Goal: Navigation & Orientation: Locate item on page

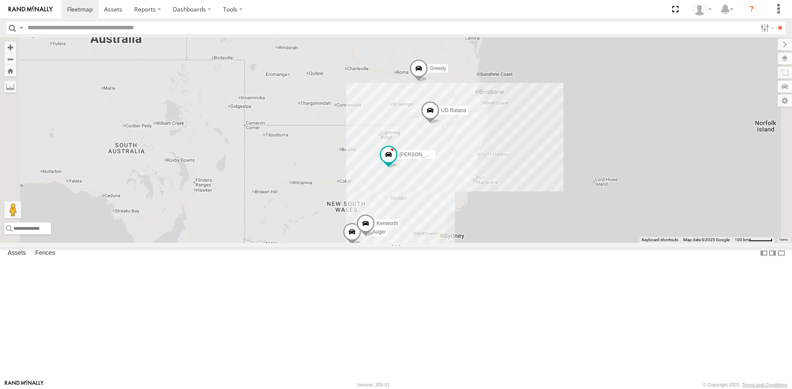
drag, startPoint x: 520, startPoint y: 254, endPoint x: 517, endPoint y: 153, distance: 100.7
click at [517, 153] on div "UD Crew 2 (Cam) [PERSON_NAME] Greedy UD-Auger UD [PERSON_NAME]" at bounding box center [396, 139] width 792 height 205
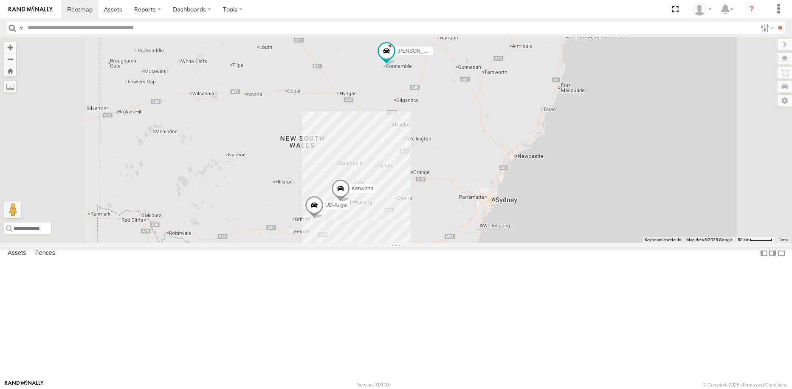
drag, startPoint x: 506, startPoint y: 189, endPoint x: 512, endPoint y: 159, distance: 30.3
click at [512, 159] on div "UD Crew 2 (Cam) [PERSON_NAME] Greedy UD-Auger UD [PERSON_NAME]" at bounding box center [396, 139] width 792 height 205
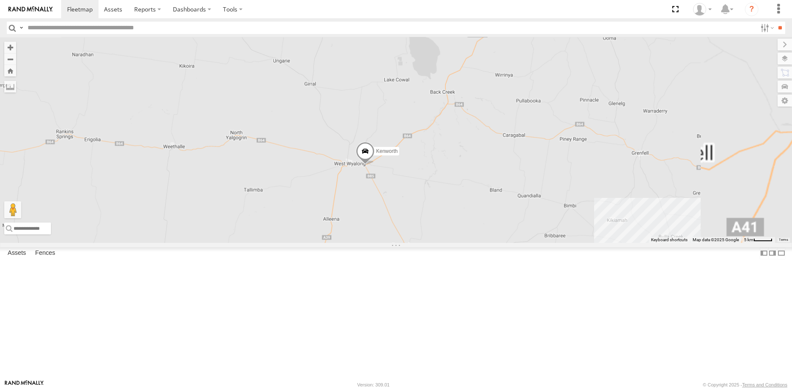
drag, startPoint x: 534, startPoint y: 291, endPoint x: 510, endPoint y: 267, distance: 33.9
click at [510, 243] on div "UD Crew 2 (Cam) [PERSON_NAME] Greedy UD-Auger UD [PERSON_NAME]" at bounding box center [396, 139] width 792 height 205
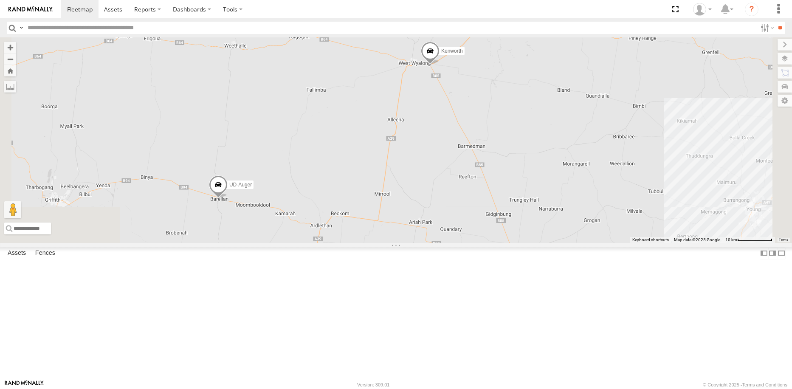
drag, startPoint x: 542, startPoint y: 183, endPoint x: 568, endPoint y: 138, distance: 51.6
click at [568, 140] on div "UD Crew 2 (Cam) [PERSON_NAME] Greedy UD-Auger UD [PERSON_NAME]" at bounding box center [396, 139] width 792 height 205
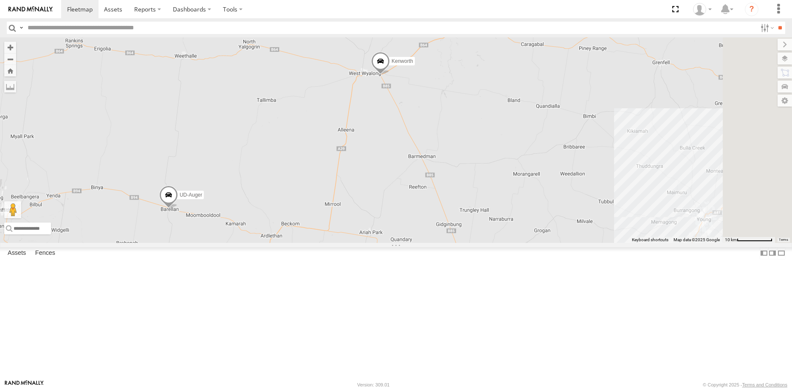
drag, startPoint x: 619, startPoint y: 178, endPoint x: 614, endPoint y: 175, distance: 6.4
click at [616, 176] on div "UD Crew 2 (Cam) [PERSON_NAME] Greedy UD-Auger UD [PERSON_NAME]" at bounding box center [396, 139] width 792 height 205
click at [384, 74] on span at bounding box center [375, 62] width 19 height 23
click at [387, 64] on label at bounding box center [378, 61] width 17 height 6
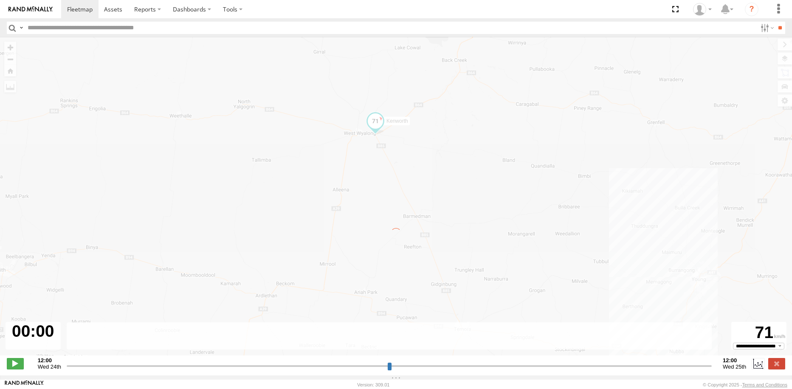
type input "**********"
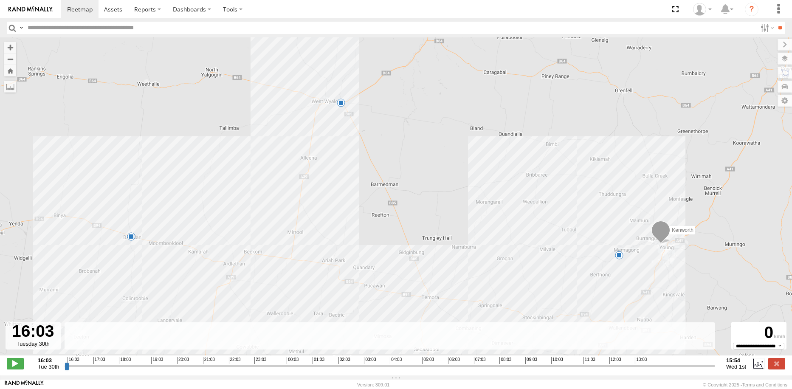
click at [129, 240] on span at bounding box center [131, 236] width 8 height 8
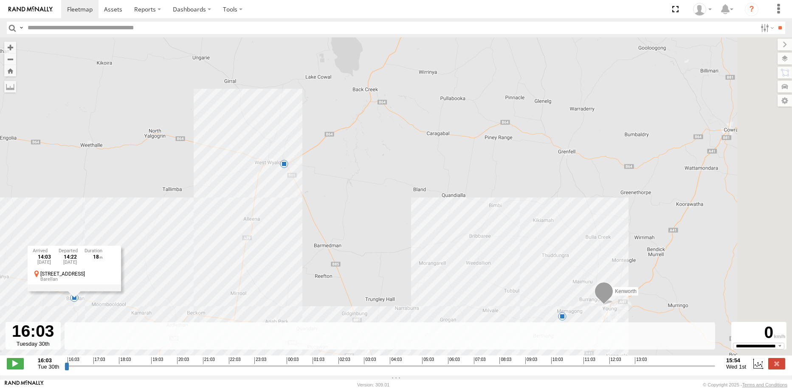
drag, startPoint x: 257, startPoint y: 143, endPoint x: 194, endPoint y: 204, distance: 87.4
click at [194, 204] on div "Kenworth 12:08 Wed 14:03 Wed 15:48 Wed 14:03 [DATE] 14:22 [DATE] 111-115 [GEOGR…" at bounding box center [396, 200] width 792 height 327
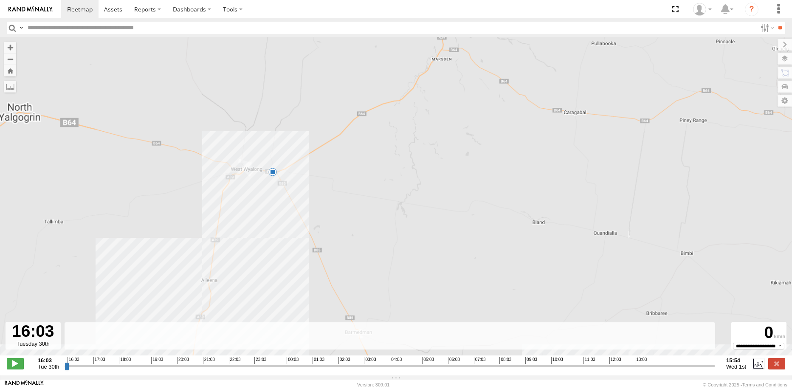
drag, startPoint x: 476, startPoint y: 80, endPoint x: 466, endPoint y: 116, distance: 37.3
click at [472, 93] on div "Kenworth 12:08 Wed 14:03 Wed 15:48 Wed 14:03 [DATE] 14:22 [DATE] 111-115 [GEOGR…" at bounding box center [396, 200] width 792 height 327
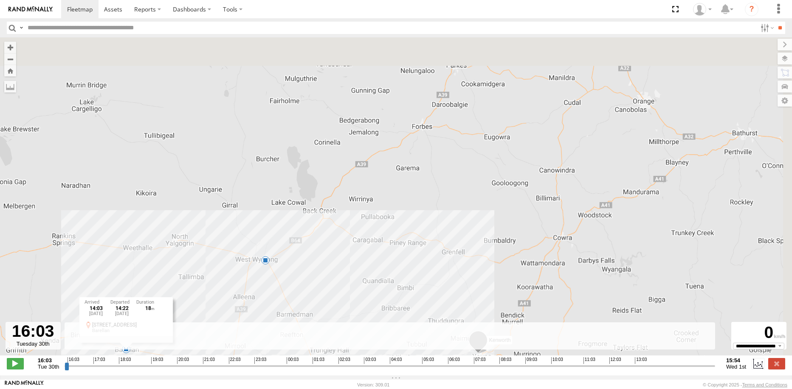
drag, startPoint x: 506, startPoint y: 94, endPoint x: 370, endPoint y: 221, distance: 186.3
click at [370, 221] on div "Kenworth 12:08 Wed 14:03 Wed 15:48 Wed 14:03 [DATE] 14:22 [DATE] 111-115 [GEOGR…" at bounding box center [396, 200] width 792 height 327
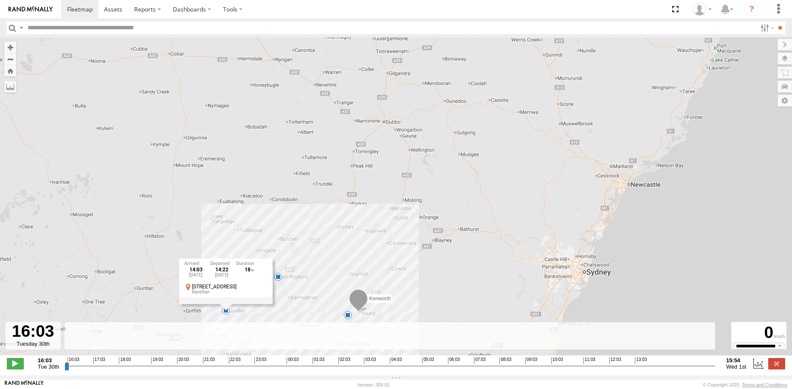
drag, startPoint x: 483, startPoint y: 147, endPoint x: 416, endPoint y: 211, distance: 92.6
click at [416, 211] on div "Kenworth 12:08 Wed 14:03 Wed 15:48 Wed 14:03 [DATE] 14:22 [DATE] 111-115 [GEOGR…" at bounding box center [396, 200] width 792 height 327
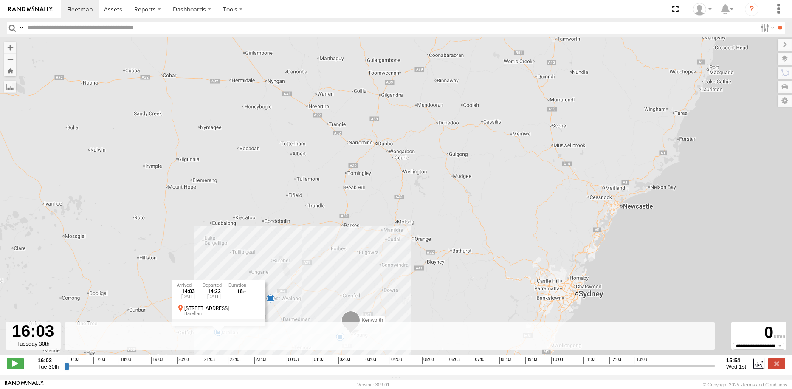
click at [455, 164] on div "Kenworth 12:08 Wed 14:03 Wed 15:48 Wed 14:03 [DATE] 14:22 [DATE] 111-115 [GEOGR…" at bounding box center [396, 200] width 792 height 327
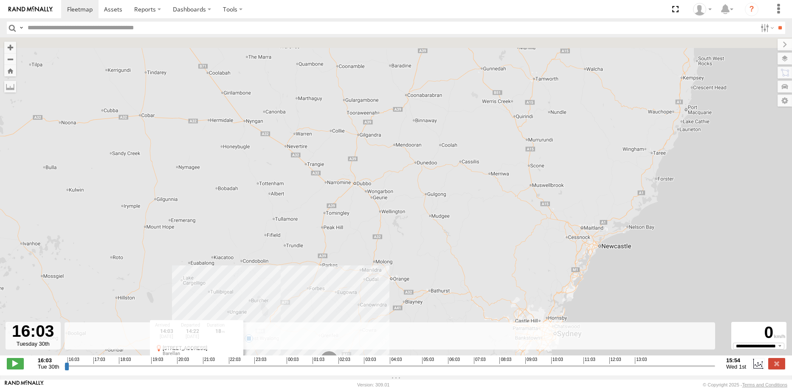
drag, startPoint x: 447, startPoint y: 182, endPoint x: 439, endPoint y: 194, distance: 14.6
click at [439, 194] on div "Kenworth 12:08 Wed 14:03 Wed 15:48 Wed 14:03 [DATE] 14:22 [DATE] 111-115 [GEOGR…" at bounding box center [396, 200] width 792 height 327
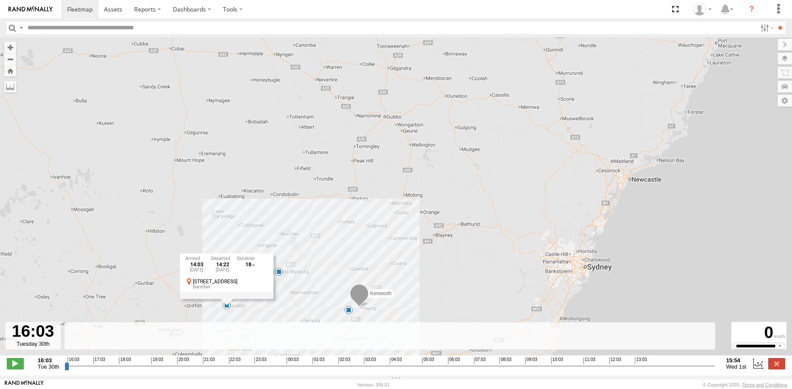
drag, startPoint x: 449, startPoint y: 108, endPoint x: 493, endPoint y: 21, distance: 97.3
click at [491, 26] on body at bounding box center [396, 194] width 792 height 389
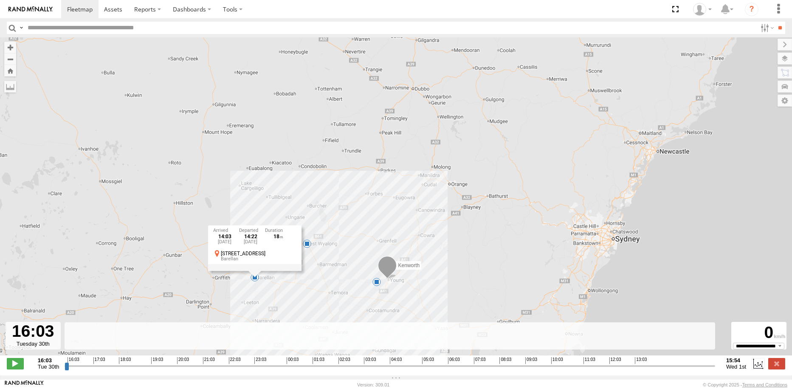
drag, startPoint x: 435, startPoint y: 145, endPoint x: 440, endPoint y: 139, distance: 7.3
click at [439, 141] on div "Kenworth 12:08 Wed 14:03 Wed 15:48 Wed 14:03 [DATE] 14:22 [DATE] 111-115 [GEOGR…" at bounding box center [396, 200] width 792 height 327
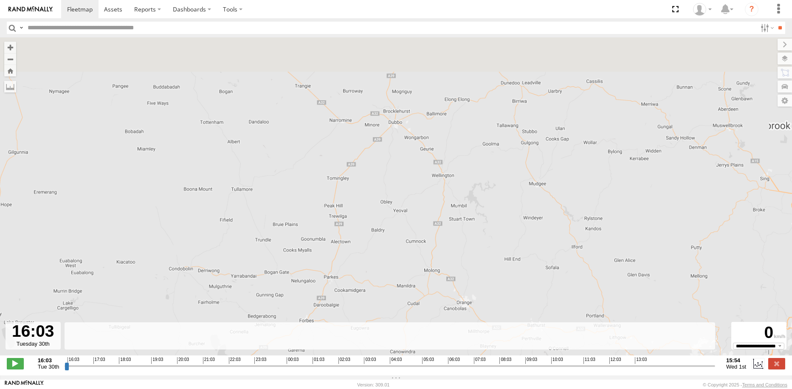
drag, startPoint x: 423, startPoint y: 141, endPoint x: 415, endPoint y: 175, distance: 34.9
click at [415, 175] on div "Kenworth 12:08 Wed 14:03 Wed 15:48 Wed 14:03 [DATE] 14:22 [DATE] 111-115 [GEOGR…" at bounding box center [396, 200] width 792 height 327
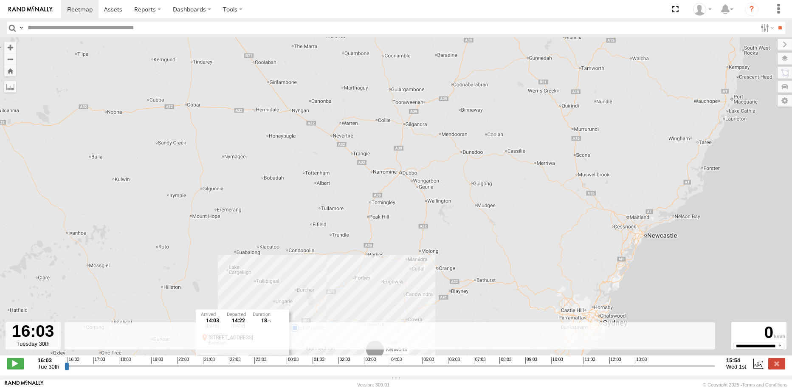
drag, startPoint x: 447, startPoint y: 133, endPoint x: 440, endPoint y: 164, distance: 31.3
click at [440, 164] on div "Kenworth 12:08 Wed 14:03 Wed 15:48 Wed 14:03 [DATE] 14:22 [DATE] 111-115 [GEOGR…" at bounding box center [396, 200] width 792 height 327
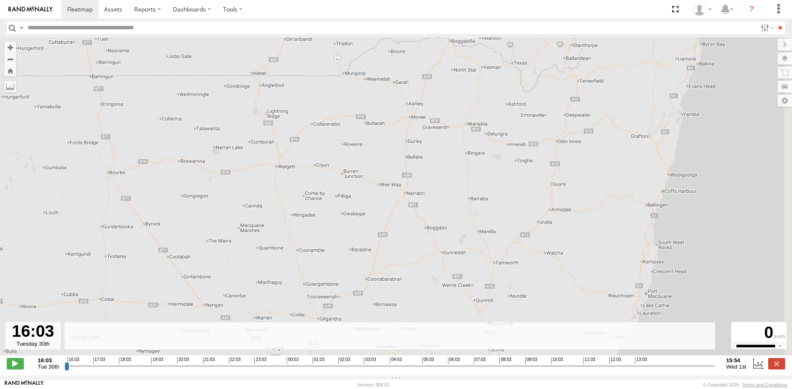
drag, startPoint x: 435, startPoint y: 192, endPoint x: 389, endPoint y: 282, distance: 100.9
click at [389, 282] on div "Kenworth 12:08 Wed 14:03 Wed 15:48 Wed 14:03 [DATE] 14:22 [DATE] 111-115 [GEOGR…" at bounding box center [396, 200] width 792 height 327
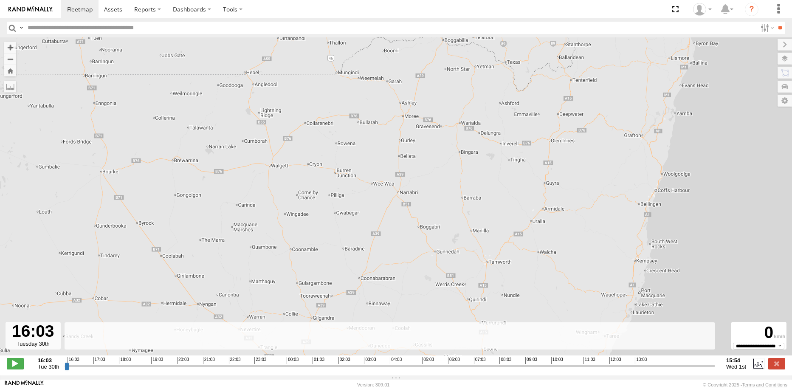
drag, startPoint x: 399, startPoint y: 239, endPoint x: 403, endPoint y: 223, distance: 16.5
click at [402, 223] on div "Kenworth 12:08 Wed 14:03 Wed 15:48 Wed 14:03 [DATE] 14:22 [DATE] 111-115 [GEOGR…" at bounding box center [396, 200] width 792 height 327
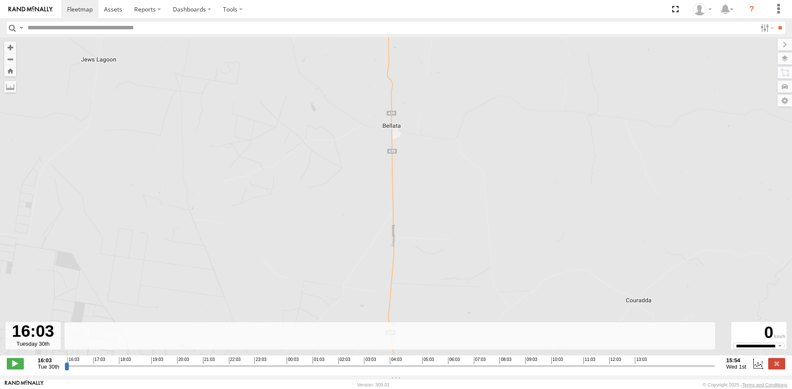
drag, startPoint x: 394, startPoint y: 113, endPoint x: 392, endPoint y: 133, distance: 19.6
click at [392, 133] on div "Kenworth 12:08 Wed 14:03 Wed 15:48 Wed 14:03 [DATE] 14:22 [DATE] 111-115 [GEOGR…" at bounding box center [396, 200] width 792 height 327
drag, startPoint x: 392, startPoint y: 121, endPoint x: 390, endPoint y: 164, distance: 43.8
click at [390, 164] on div "Kenworth 12:08 Wed 14:03 Wed 15:48 Wed 14:03 [DATE] 14:22 [DATE] 111-115 [GEOGR…" at bounding box center [396, 200] width 792 height 327
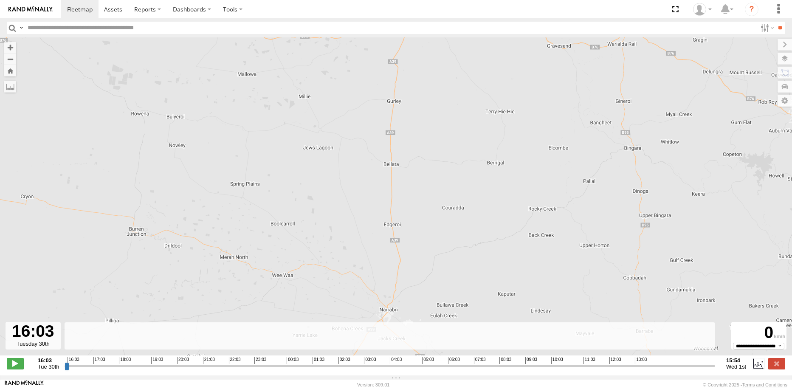
drag, startPoint x: 386, startPoint y: 181, endPoint x: 394, endPoint y: 157, distance: 25.5
click at [394, 157] on div "Kenworth 12:08 Wed 14:03 Wed 15:48 Wed 14:03 [DATE] 14:22 [DATE] 111-115 [GEOGR…" at bounding box center [396, 200] width 792 height 327
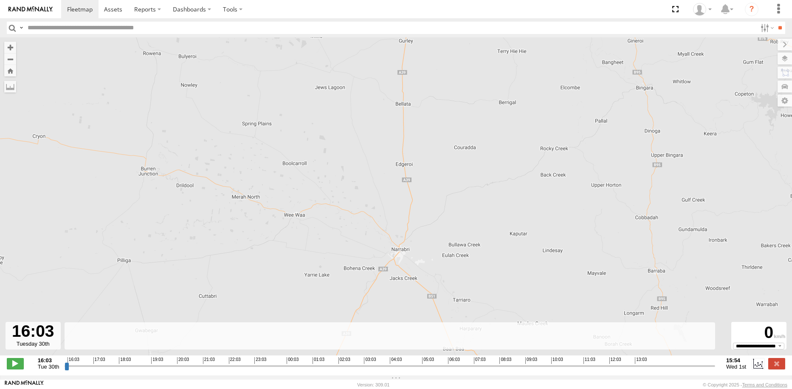
drag, startPoint x: 391, startPoint y: 172, endPoint x: 399, endPoint y: 127, distance: 46.2
click at [399, 126] on div "Kenworth 12:08 Wed 14:03 Wed 15:48 Wed 14:03 [DATE] 14:22 [DATE] 111-115 [GEOGR…" at bounding box center [396, 200] width 792 height 327
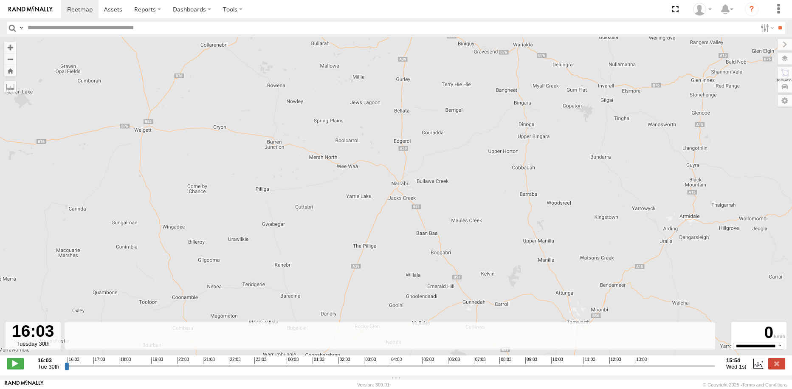
drag, startPoint x: 521, startPoint y: 137, endPoint x: 513, endPoint y: 196, distance: 60.0
click at [513, 196] on div "Kenworth 12:08 Wed 14:03 Wed 15:48 Wed 14:03 [DATE] 14:22 [DATE] 111-115 [GEOGR…" at bounding box center [396, 200] width 792 height 327
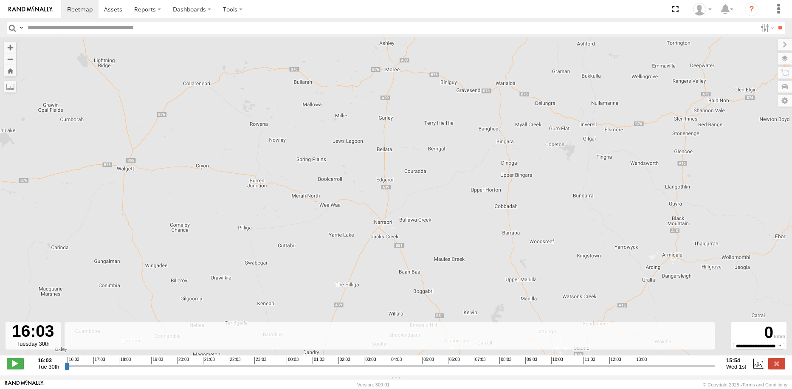
drag, startPoint x: 490, startPoint y: 217, endPoint x: 481, endPoint y: 189, distance: 29.7
click at [481, 189] on div "Kenworth 12:08 Wed 14:03 Wed 15:48 Wed 14:03 [DATE] 14:22 [DATE] 111-115 [GEOGR…" at bounding box center [396, 200] width 792 height 327
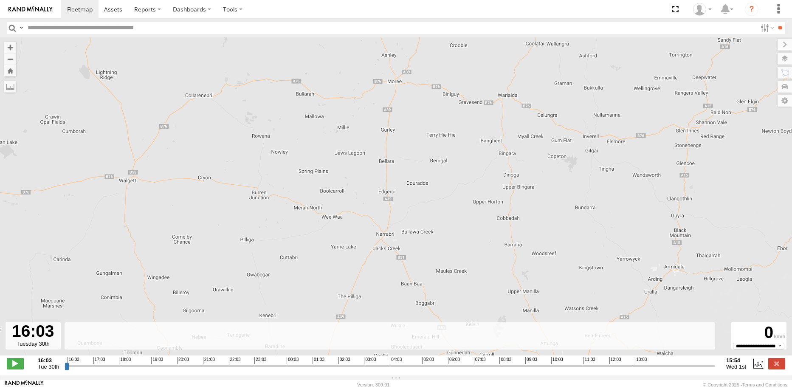
drag, startPoint x: 434, startPoint y: 203, endPoint x: 436, endPoint y: 213, distance: 10.0
click at [436, 213] on div "Kenworth 12:08 Wed 14:03 Wed 15:48 Wed 14:03 [DATE] 14:22 [DATE] 111-115 [GEOGR…" at bounding box center [396, 200] width 792 height 327
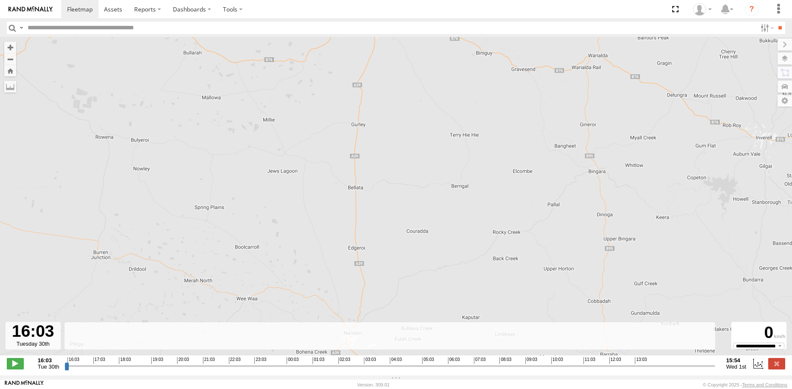
drag, startPoint x: 393, startPoint y: 247, endPoint x: 413, endPoint y: 183, distance: 67.6
click at [412, 186] on div "Kenworth 12:08 Wed 14:03 Wed 15:48 Wed 14:03 [DATE] 14:22 [DATE] 111-115 [GEOGR…" at bounding box center [396, 200] width 792 height 327
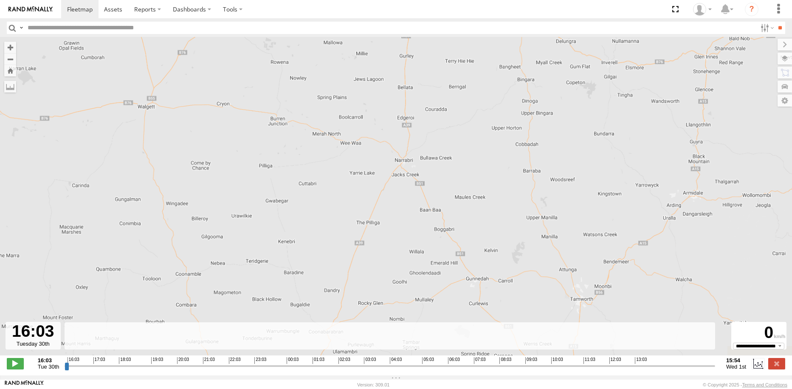
drag, startPoint x: 420, startPoint y: 222, endPoint x: 431, endPoint y: 166, distance: 57.2
click at [431, 166] on div "Kenworth 12:08 Wed 14:03 Wed 15:48 Wed 14:03 [DATE] 14:22 [DATE] 111-115 [GEOGR…" at bounding box center [396, 200] width 792 height 327
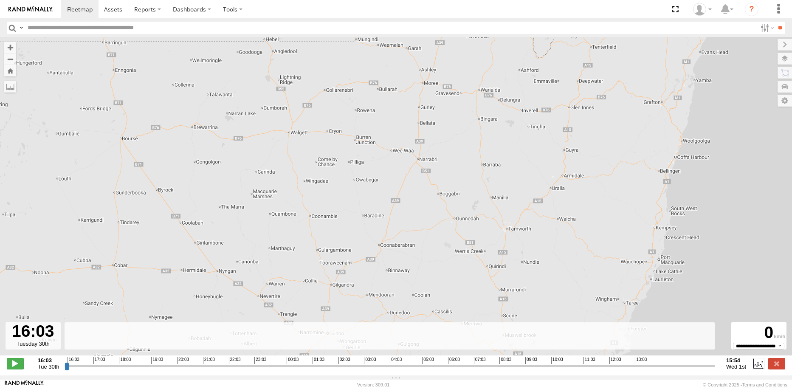
drag, startPoint x: 411, startPoint y: 212, endPoint x: 424, endPoint y: 178, distance: 35.9
click at [424, 178] on div "Kenworth 12:08 Wed 14:03 Wed 15:48 Wed 14:03 [DATE] 14:22 [DATE] 111-115 [GEOGR…" at bounding box center [396, 200] width 792 height 327
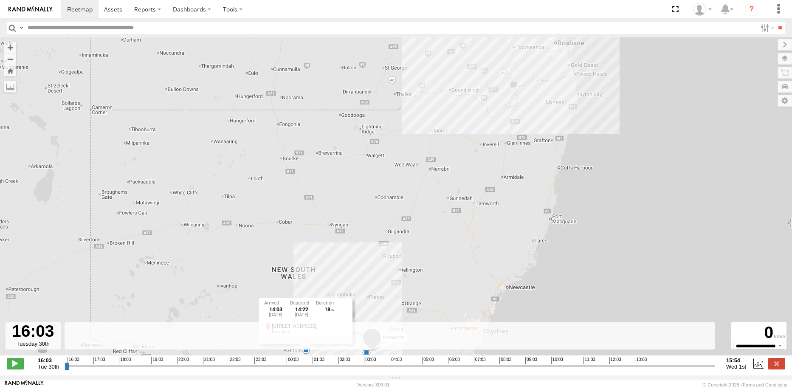
drag, startPoint x: 436, startPoint y: 166, endPoint x: 437, endPoint y: 184, distance: 17.4
click at [437, 184] on div "Kenworth 12:08 Wed 14:03 Wed 15:48 Wed 14:03 [DATE] 14:22 [DATE] 111-115 [GEOGR…" at bounding box center [396, 200] width 792 height 327
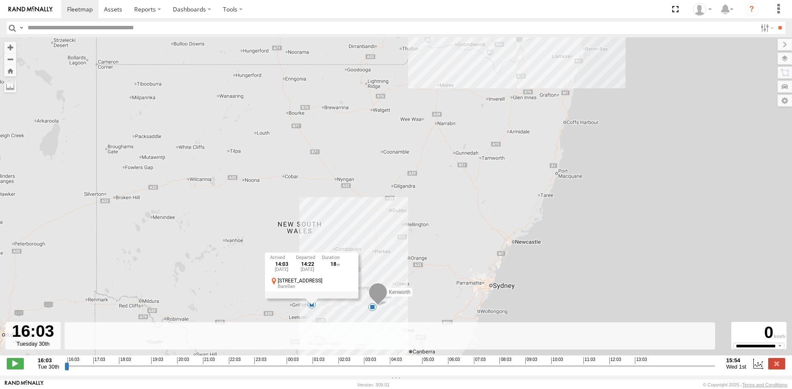
drag, startPoint x: 429, startPoint y: 198, endPoint x: 436, endPoint y: 150, distance: 49.0
click at [436, 150] on div "Kenworth 12:08 Wed 14:03 Wed 15:48 Wed 14:03 [DATE] 14:22 [DATE] 111-115 [GEOGR…" at bounding box center [396, 200] width 792 height 327
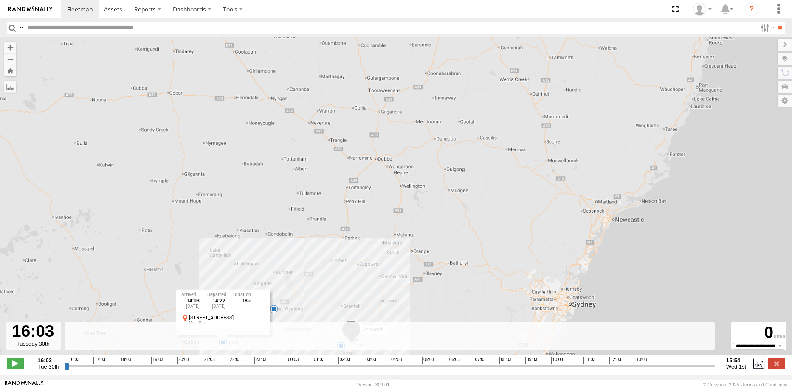
drag, startPoint x: 435, startPoint y: 228, endPoint x: 455, endPoint y: 158, distance: 72.3
click at [456, 158] on div "Kenworth 12:08 Wed 14:03 Wed 15:48 Wed 14:03 [DATE] 14:22 [DATE] 111-115 [GEOGR…" at bounding box center [396, 200] width 792 height 327
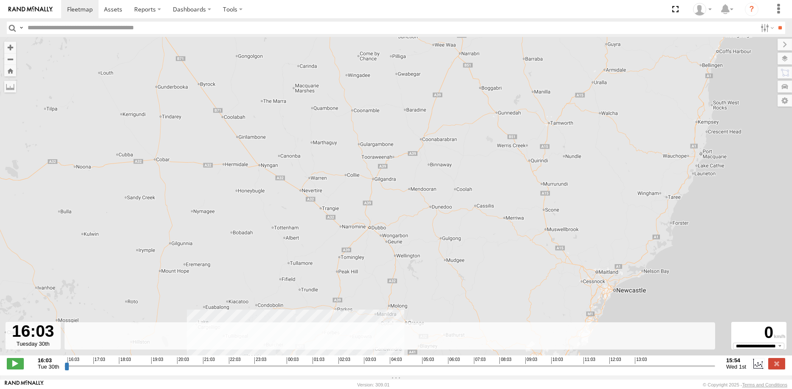
drag, startPoint x: 453, startPoint y: 190, endPoint x: 446, endPoint y: 257, distance: 67.5
click at [446, 257] on div "Kenworth 12:08 Wed 14:03 Wed 15:48 Wed 14:03 [DATE] 14:22 [DATE] 111-115 [GEOGR…" at bounding box center [396, 200] width 792 height 327
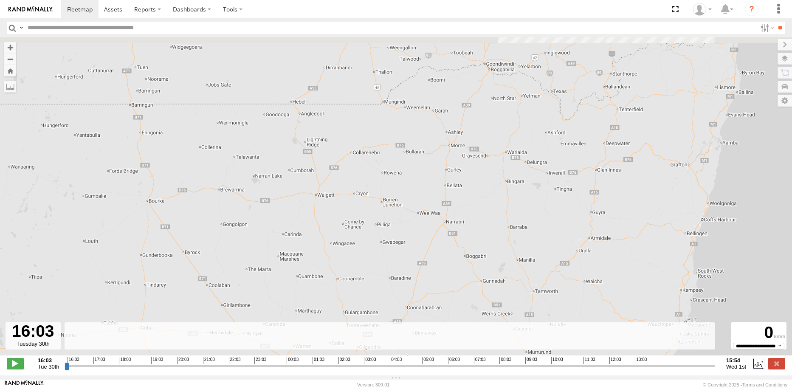
drag, startPoint x: 450, startPoint y: 195, endPoint x: 444, endPoint y: 259, distance: 64.4
click at [449, 252] on div "Kenworth 12:08 Wed 14:03 Wed 15:48 Wed 14:03 [DATE] 14:22 [DATE] 111-115 [GEOGR…" at bounding box center [396, 200] width 792 height 327
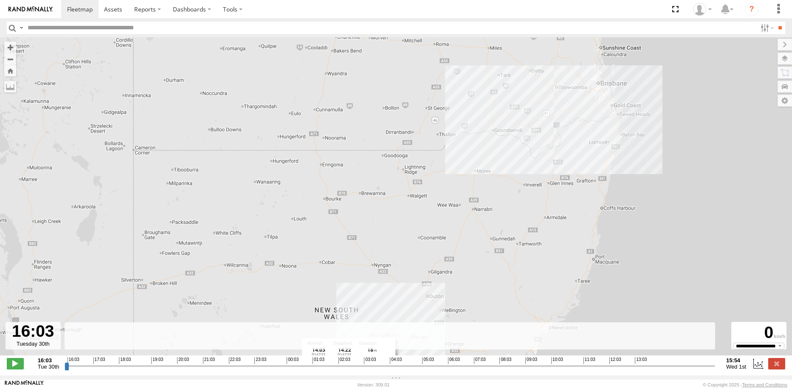
drag, startPoint x: 443, startPoint y: 256, endPoint x: 471, endPoint y: 220, distance: 45.1
click at [471, 220] on div "Kenworth 12:08 Wed 14:03 Wed 15:48 Wed 14:03 [DATE] 14:22 [DATE] 111-115 [GEOGR…" at bounding box center [396, 200] width 792 height 327
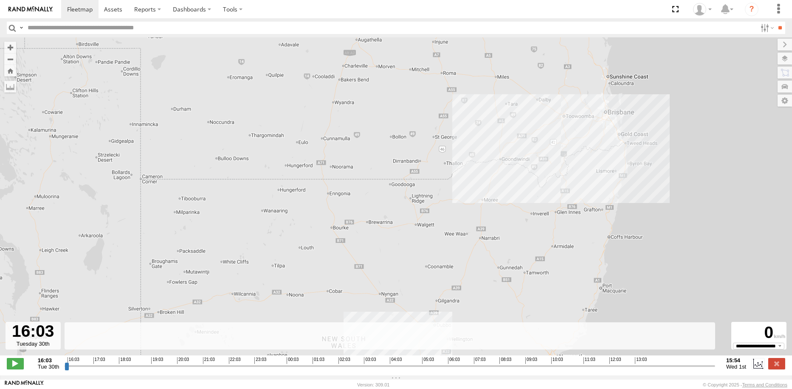
drag, startPoint x: 403, startPoint y: 167, endPoint x: 411, endPoint y: 201, distance: 34.9
click at [410, 201] on div "Kenworth 12:08 Wed 14:03 Wed 15:48 Wed 14:03 [DATE] 14:22 [DATE] 111-115 [GEOGR…" at bounding box center [396, 200] width 792 height 327
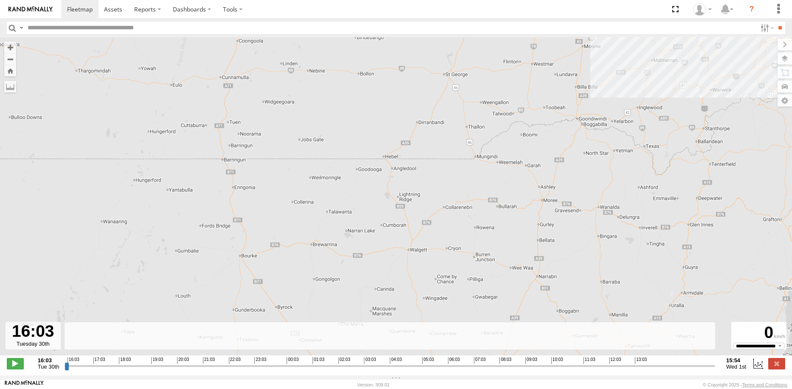
drag, startPoint x: 458, startPoint y: 136, endPoint x: 497, endPoint y: 83, distance: 66.5
click at [497, 83] on div "Kenworth 12:08 Wed 14:03 Wed 15:48 Wed 14:03 [DATE] 14:22 [DATE] 111-115 [GEOGR…" at bounding box center [396, 200] width 792 height 327
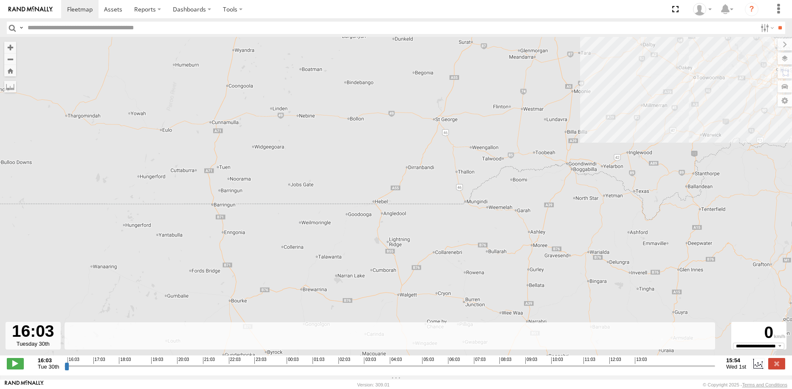
drag, startPoint x: 511, startPoint y: 181, endPoint x: 517, endPoint y: 233, distance: 52.2
click at [517, 233] on div "Kenworth 12:08 Wed 14:03 Wed 15:48 Wed 14:03 [DATE] 14:22 [DATE] 111-115 [GEOGR…" at bounding box center [396, 200] width 792 height 327
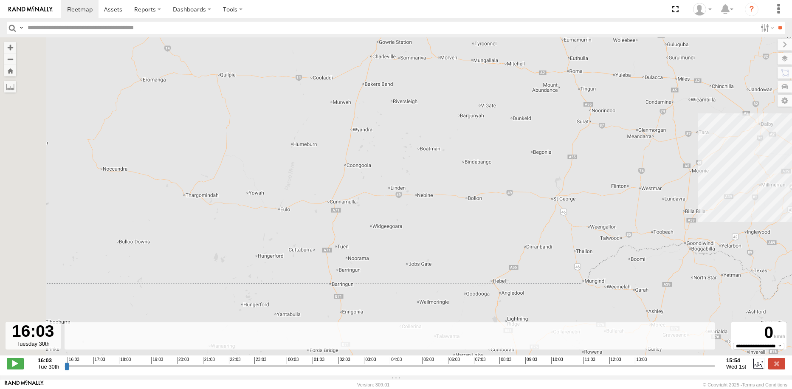
drag, startPoint x: 298, startPoint y: 116, endPoint x: 397, endPoint y: 168, distance: 111.4
click at [397, 168] on div "Kenworth 12:08 Wed 14:03 Wed 15:48 Wed 14:03 [DATE] 14:22 [DATE] 111-115 [GEOGR…" at bounding box center [396, 200] width 792 height 327
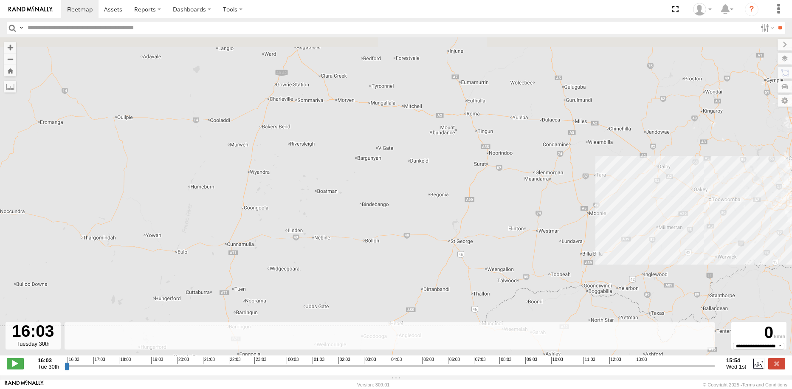
drag, startPoint x: 466, startPoint y: 207, endPoint x: 362, endPoint y: 251, distance: 112.5
click at [362, 251] on div "Kenworth 12:08 Wed 14:03 Wed 15:48 Wed 14:03 [DATE] 14:22 [DATE] 111-115 [GEOGR…" at bounding box center [396, 200] width 792 height 327
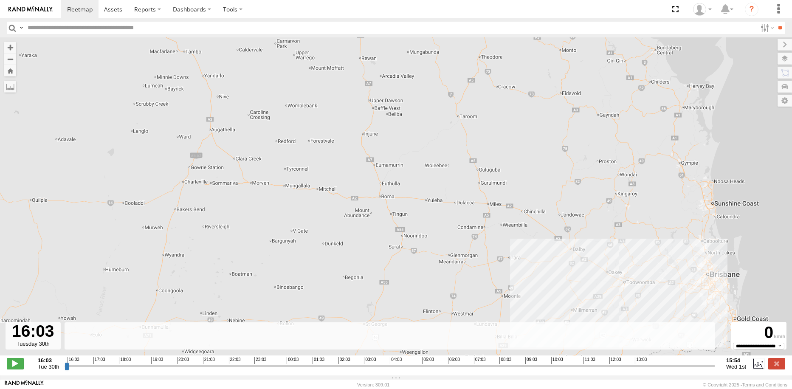
drag, startPoint x: 453, startPoint y: 220, endPoint x: 373, endPoint y: 295, distance: 110.0
click at [373, 295] on div "Kenworth 12:08 Wed 14:03 Wed 15:48 Wed 14:03 [DATE] 14:22 [DATE] 111-115 [GEOGR…" at bounding box center [396, 200] width 792 height 327
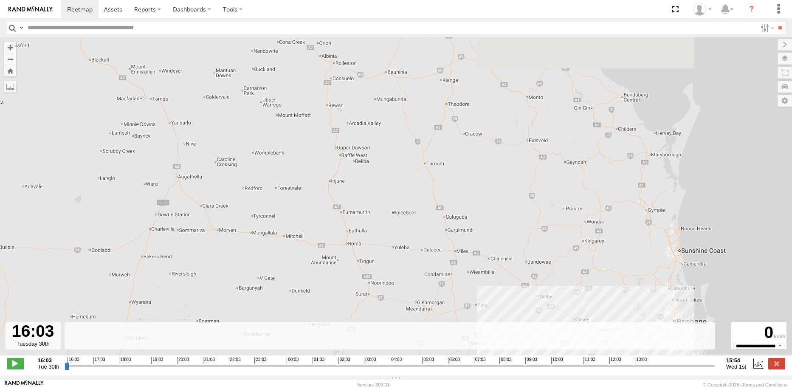
drag, startPoint x: 470, startPoint y: 209, endPoint x: 447, endPoint y: 144, distance: 68.9
click at [447, 144] on div "Kenworth 12:08 Wed 14:03 Wed 15:48 Wed 14:03 [DATE] 14:22 [DATE] 111-115 [GEOGR…" at bounding box center [396, 200] width 792 height 327
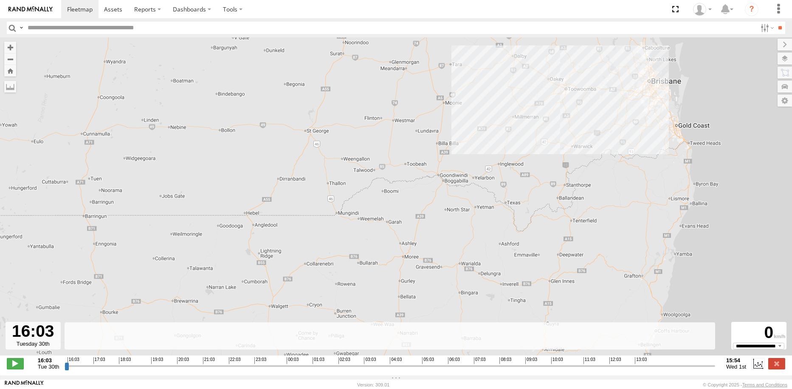
drag, startPoint x: 453, startPoint y: 209, endPoint x: 423, endPoint y: 255, distance: 54.6
click at [423, 255] on div "Kenworth 12:08 Wed 14:03 Wed 15:48 Wed 14:03 [DATE] 14:22 [DATE] 111-115 [GEOGR…" at bounding box center [396, 200] width 792 height 327
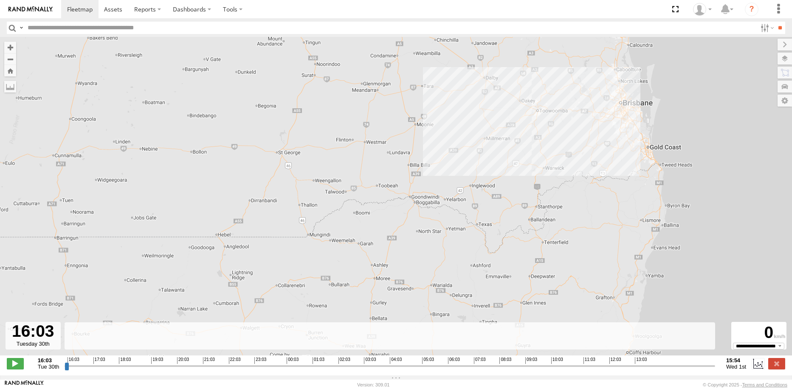
drag, startPoint x: 444, startPoint y: 260, endPoint x: 425, endPoint y: 253, distance: 20.2
click at [425, 254] on div "Kenworth 12:08 Wed 14:03 Wed 15:48 Wed 14:03 [DATE] 14:22 [DATE] 111-115 [GEOGR…" at bounding box center [396, 200] width 792 height 327
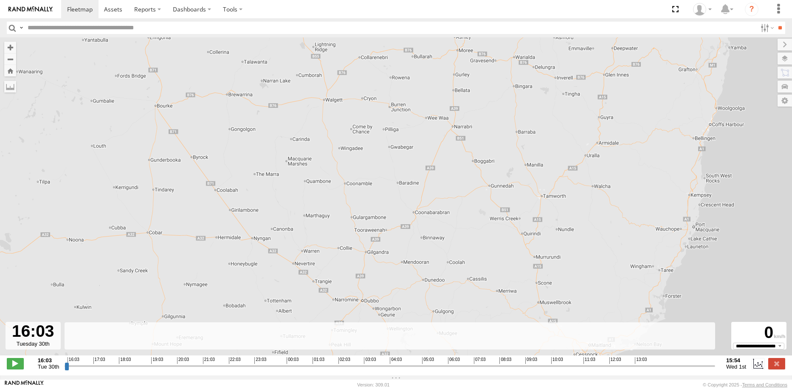
drag, startPoint x: 390, startPoint y: 309, endPoint x: 485, endPoint y: 89, distance: 239.5
click at [490, 82] on div "Kenworth 12:08 Wed 14:03 Wed 15:48 Wed 14:03 [DATE] 14:22 [DATE] 111-115 [GEOGR…" at bounding box center [396, 200] width 792 height 327
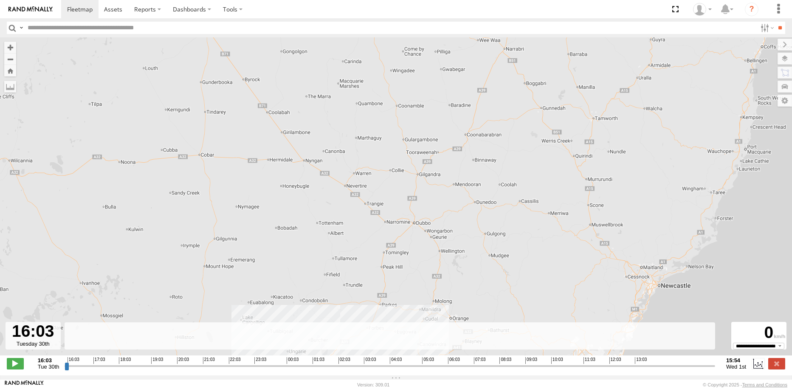
drag, startPoint x: 450, startPoint y: 170, endPoint x: 493, endPoint y: 68, distance: 110.6
click at [493, 69] on div "Kenworth 12:08 Wed 14:03 Wed 15:48 Wed 14:03 [DATE] 14:22 [DATE] 111-115 [GEOGR…" at bounding box center [396, 200] width 792 height 327
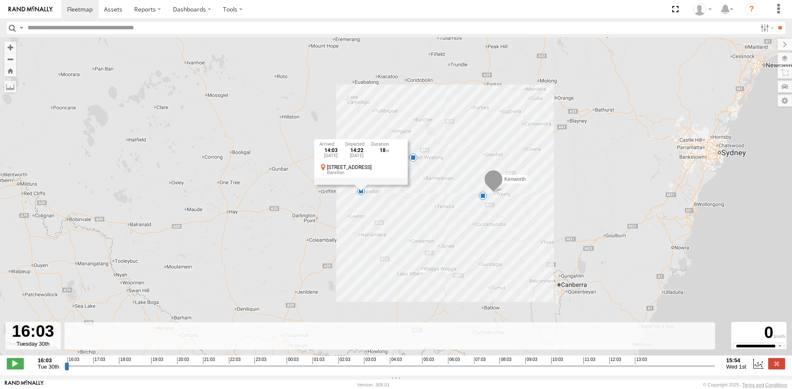
drag, startPoint x: 407, startPoint y: 206, endPoint x: 410, endPoint y: 168, distance: 38.3
click at [410, 168] on div "Kenworth 12:08 Wed 14:03 Wed 15:48 Wed 14:03 [DATE] 14:22 [DATE] 111-115 [GEOGR…" at bounding box center [396, 200] width 792 height 327
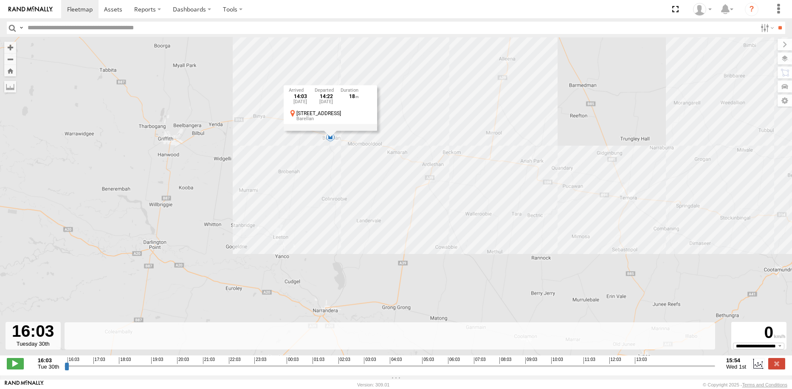
drag, startPoint x: 349, startPoint y: 147, endPoint x: 349, endPoint y: 191, distance: 43.3
click at [349, 191] on div "Kenworth 12:08 Wed 14:03 Wed 15:48 Wed 14:03 [DATE] 14:22 [DATE] 111-115 [GEOGR…" at bounding box center [396, 200] width 792 height 327
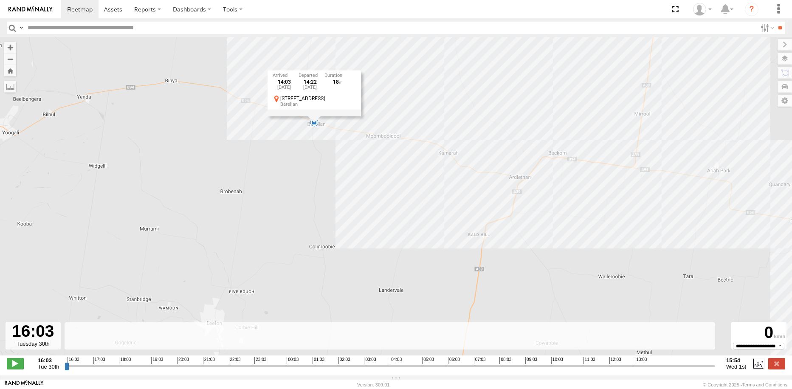
drag, startPoint x: 309, startPoint y: 141, endPoint x: 311, endPoint y: 186, distance: 45.9
click at [311, 186] on div "Kenworth 12:08 Wed 14:03 Wed 15:48 Wed 14:03 [DATE] 14:22 [DATE] 111-115 [GEOGR…" at bounding box center [396, 200] width 792 height 327
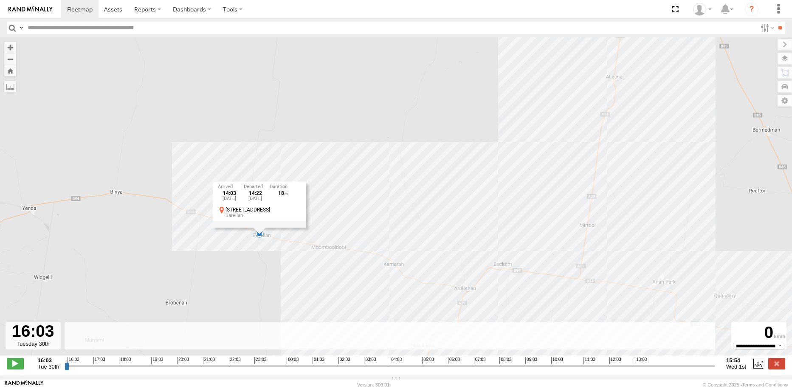
drag, startPoint x: 599, startPoint y: 143, endPoint x: 508, endPoint y: 206, distance: 111.7
click at [498, 232] on div "Kenworth 12:08 Wed 14:03 Wed 15:48 Wed 14:03 [DATE] 14:22 [DATE] 111-115 [GEOGR…" at bounding box center [396, 200] width 792 height 327
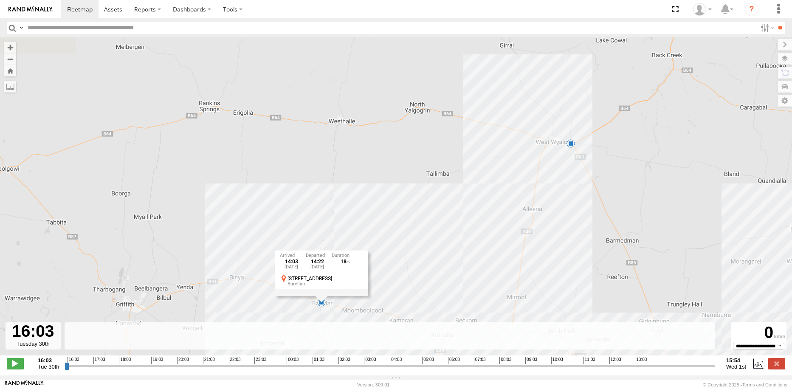
drag, startPoint x: 624, startPoint y: 122, endPoint x: 592, endPoint y: 181, distance: 66.6
click at [593, 182] on div "Kenworth 12:08 Wed 14:03 Wed 15:48 Wed 14:03 [DATE] 14:22 [DATE] 111-115 [GEOGR…" at bounding box center [396, 200] width 792 height 327
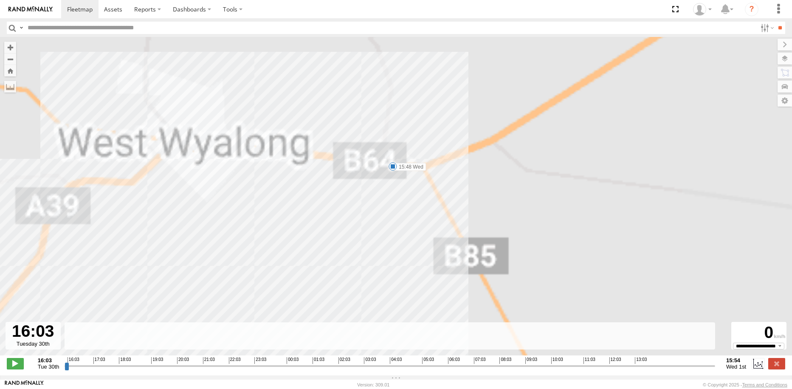
drag, startPoint x: 423, startPoint y: 169, endPoint x: 429, endPoint y: 199, distance: 30.3
click at [429, 199] on div "Kenworth 12:08 Wed 14:03 Wed 15:48 Wed 14:03 [DATE] 14:22 [DATE] 111-115 [GEOGR…" at bounding box center [396, 200] width 792 height 327
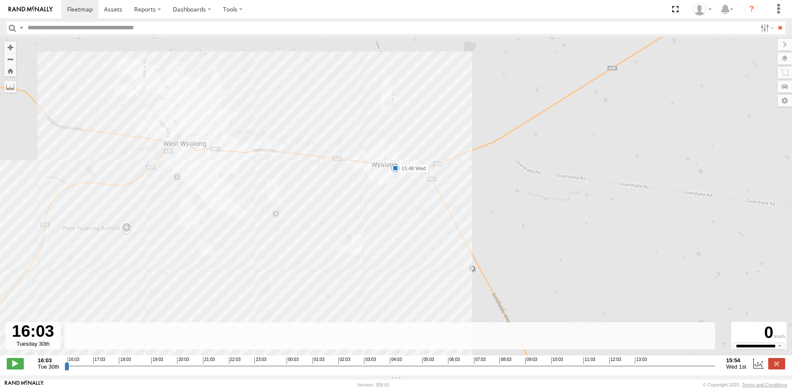
click at [396, 171] on span at bounding box center [395, 168] width 8 height 8
click at [516, 175] on div "Kenworth 12:08 Wed 14:03 Wed 15:48 Wed 15:48 [DATE] [GEOGRAPHIC_DATA]" at bounding box center [396, 200] width 792 height 327
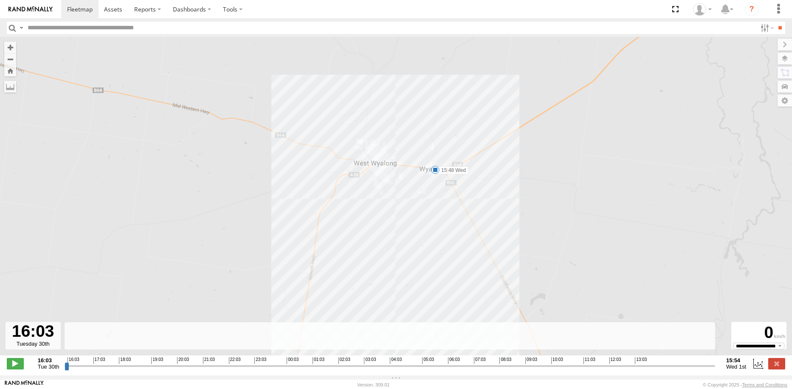
drag, startPoint x: 568, startPoint y: 212, endPoint x: 548, endPoint y: 209, distance: 19.8
click at [548, 209] on div "Kenworth 12:08 Wed 14:03 Wed 15:48 Wed" at bounding box center [396, 200] width 792 height 327
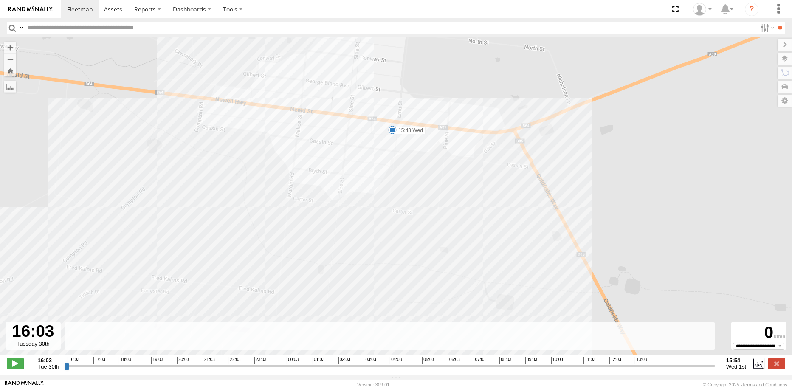
click at [395, 134] on span at bounding box center [392, 130] width 8 height 8
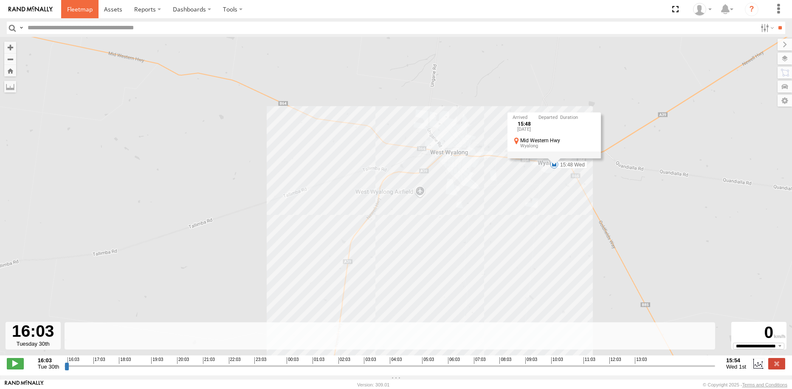
click at [72, 9] on span at bounding box center [79, 9] width 25 height 8
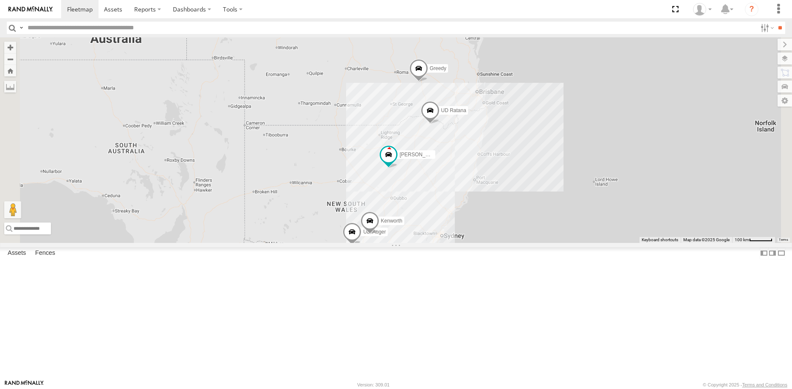
click at [379, 235] on span at bounding box center [369, 223] width 19 height 23
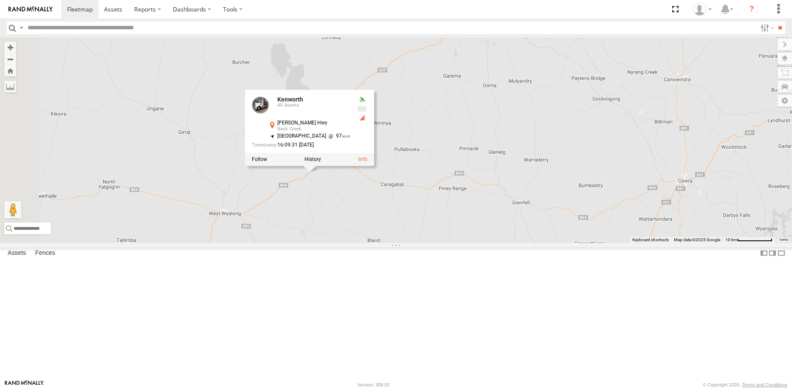
drag, startPoint x: 385, startPoint y: 282, endPoint x: 433, endPoint y: 309, distance: 54.8
click at [433, 243] on div "UD Crew 2 (Cam) Russell Kerr Greedy UD-Auger UD Ratana Kenworth Kenworth All As…" at bounding box center [396, 139] width 792 height 205
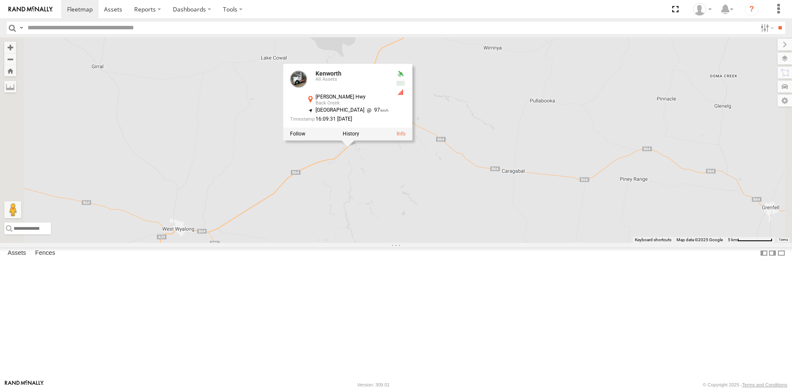
click at [473, 243] on div "UD Crew 2 (Cam) Russell Kerr Greedy UD-Auger UD Ratana Kenworth Kenworth All As…" at bounding box center [396, 139] width 792 height 205
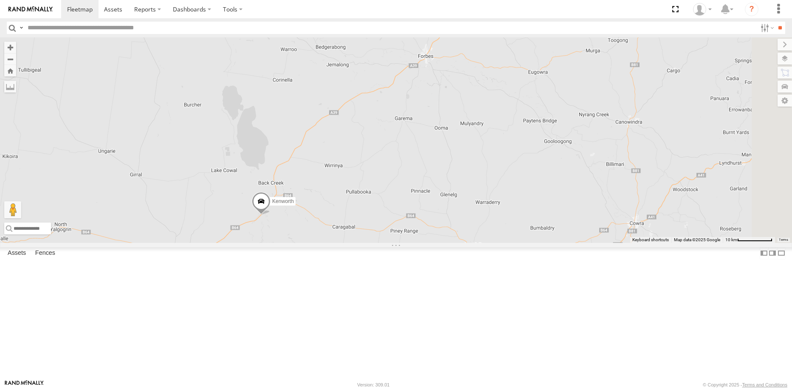
drag, startPoint x: 539, startPoint y: 220, endPoint x: 452, endPoint y: 283, distance: 108.0
click at [452, 243] on div "UD Crew 2 (Cam) [PERSON_NAME] Greedy UD-Auger UD [PERSON_NAME]" at bounding box center [396, 139] width 792 height 205
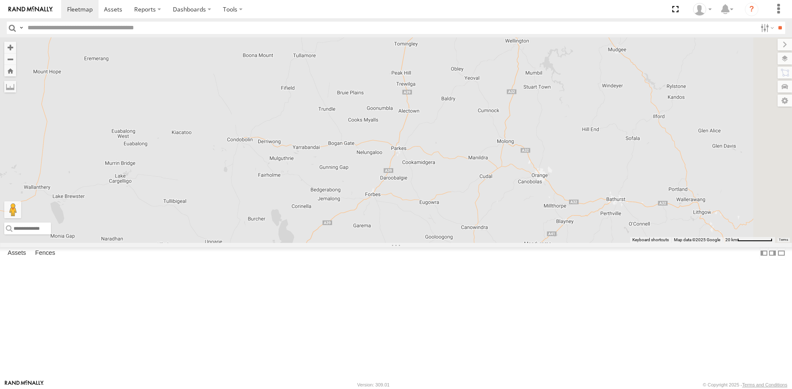
drag, startPoint x: 524, startPoint y: 203, endPoint x: 484, endPoint y: 262, distance: 70.6
click at [484, 243] on div "UD Crew 2 (Cam) [PERSON_NAME] Greedy UD-Auger UD [PERSON_NAME]" at bounding box center [396, 139] width 792 height 205
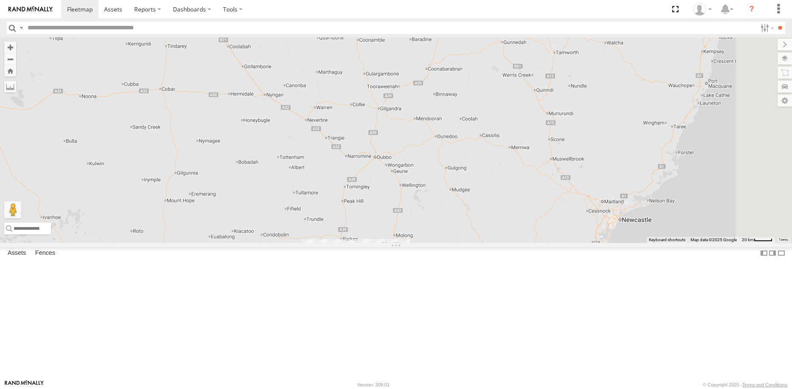
drag, startPoint x: 457, startPoint y: 152, endPoint x: 441, endPoint y: 181, distance: 33.1
click at [441, 181] on div "UD Crew 2 (Cam) [PERSON_NAME] Greedy UD-Auger UD [PERSON_NAME]" at bounding box center [396, 139] width 792 height 205
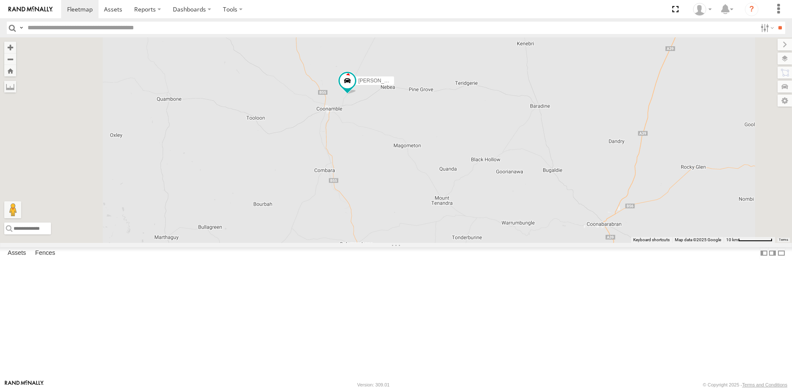
drag, startPoint x: 459, startPoint y: 206, endPoint x: 456, endPoint y: 223, distance: 18.1
click at [456, 223] on div "UD Crew 2 (Cam) [PERSON_NAME] Greedy UD-Auger UD [PERSON_NAME]" at bounding box center [396, 139] width 792 height 205
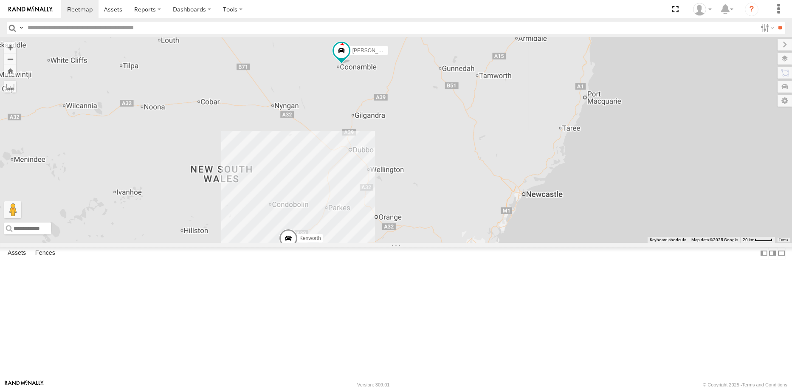
drag, startPoint x: 444, startPoint y: 171, endPoint x: 441, endPoint y: 177, distance: 6.3
click at [443, 158] on div "UD Crew 2 (Cam) [PERSON_NAME] Greedy UD-Auger UD [PERSON_NAME]" at bounding box center [396, 139] width 792 height 205
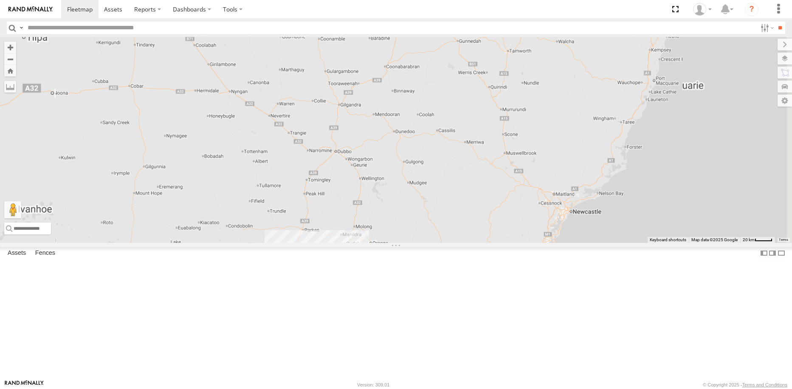
drag, startPoint x: 438, startPoint y: 197, endPoint x: 455, endPoint y: 150, distance: 50.7
click at [455, 150] on div "UD Crew 2 (Cam) [PERSON_NAME] Greedy UD-Auger UD [PERSON_NAME]" at bounding box center [396, 139] width 792 height 205
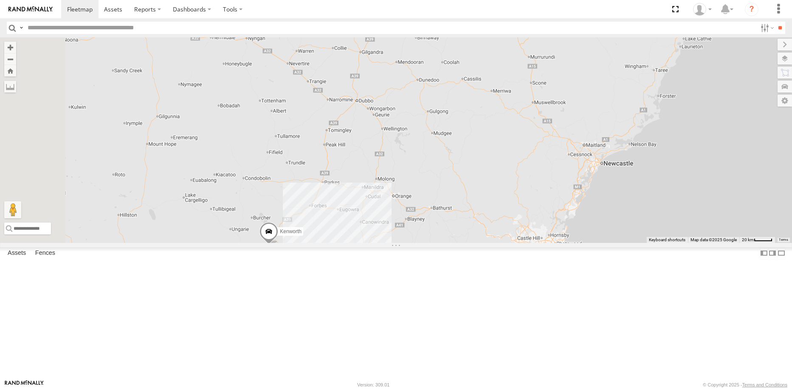
drag, startPoint x: 443, startPoint y: 230, endPoint x: 460, endPoint y: 190, distance: 43.4
click at [460, 190] on div "UD Crew 2 (Cam) [PERSON_NAME] Greedy UD-Auger UD [PERSON_NAME]" at bounding box center [396, 139] width 792 height 205
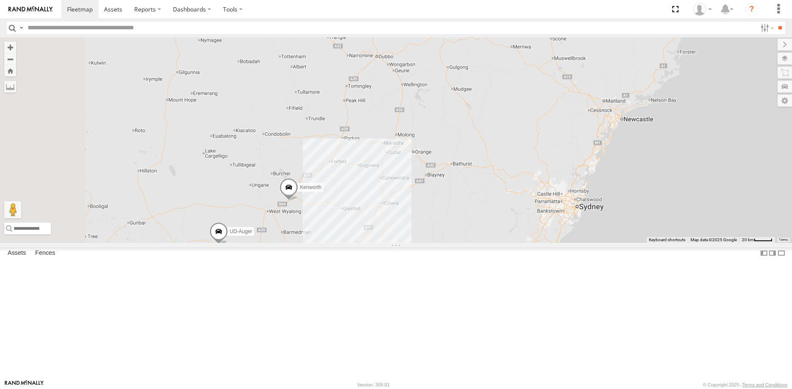
drag, startPoint x: 428, startPoint y: 265, endPoint x: 441, endPoint y: 264, distance: 13.6
click at [441, 243] on div "UD Crew 2 (Cam) [PERSON_NAME] Greedy UD-Auger UD [PERSON_NAME]" at bounding box center [396, 139] width 792 height 205
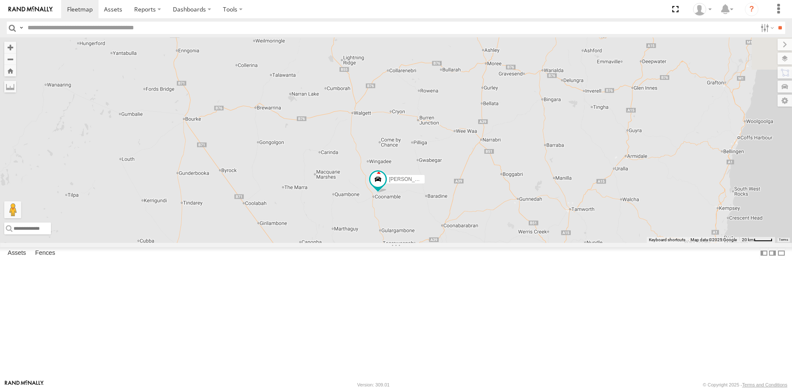
drag, startPoint x: 467, startPoint y: 189, endPoint x: 440, endPoint y: 377, distance: 189.7
click at [440, 382] on body at bounding box center [396, 194] width 792 height 389
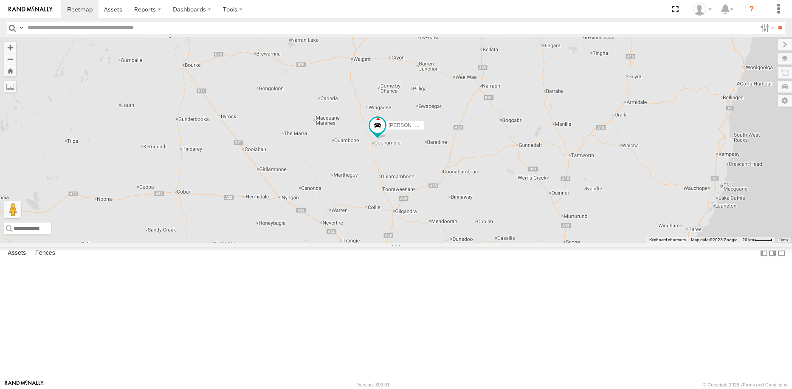
drag, startPoint x: 449, startPoint y: 250, endPoint x: 468, endPoint y: 161, distance: 90.8
click at [466, 175] on div "UD Crew 2 (Cam) [PERSON_NAME] Greedy UD-Auger UD [PERSON_NAME]" at bounding box center [396, 139] width 792 height 205
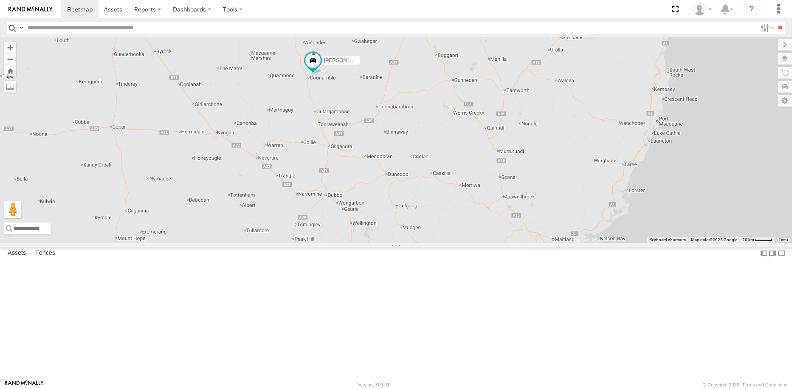
drag, startPoint x: 468, startPoint y: 161, endPoint x: 354, endPoint y: 314, distance: 190.9
click at [354, 243] on div "UD Crew 2 (Cam) [PERSON_NAME] Greedy UD-Auger UD [PERSON_NAME]" at bounding box center [396, 139] width 792 height 205
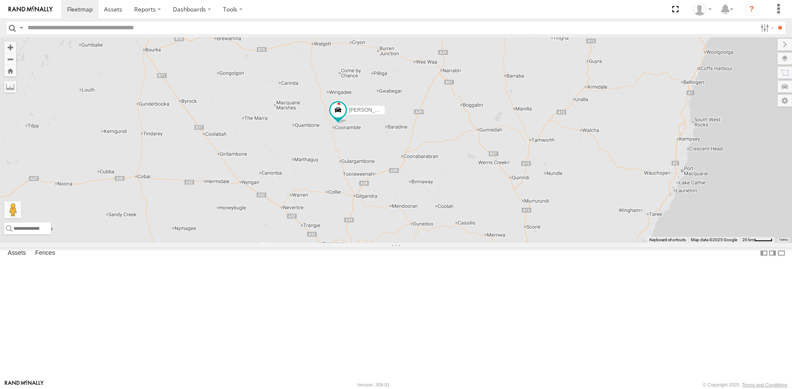
drag, startPoint x: 395, startPoint y: 230, endPoint x: 418, endPoint y: 231, distance: 23.8
click at [418, 231] on div "UD Crew 2 (Cam) [PERSON_NAME] Greedy UD-Auger UD [PERSON_NAME]" at bounding box center [396, 139] width 792 height 205
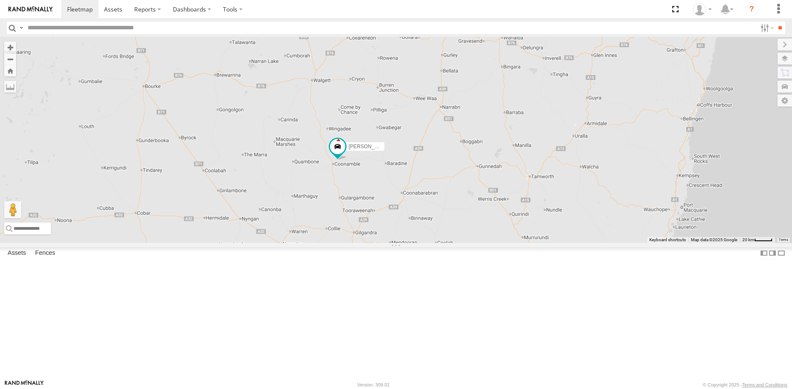
drag, startPoint x: 444, startPoint y: 134, endPoint x: 437, endPoint y: 178, distance: 43.8
click at [437, 178] on div "UD Crew 2 (Cam) [PERSON_NAME] Greedy UD-Auger UD [PERSON_NAME]" at bounding box center [396, 139] width 792 height 205
drag, startPoint x: 550, startPoint y: 168, endPoint x: 523, endPoint y: 202, distance: 43.3
click at [523, 202] on div "UD Crew 2 (Cam) [PERSON_NAME] Greedy UD-Auger UD [PERSON_NAME]" at bounding box center [396, 139] width 792 height 205
